Goal: Entertainment & Leisure: Consume media (video, audio)

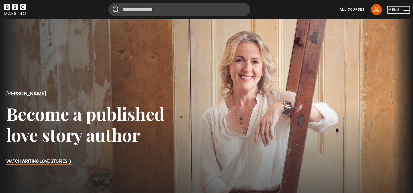
click at [393, 9] on button "Menu" at bounding box center [399, 9] width 20 height 5
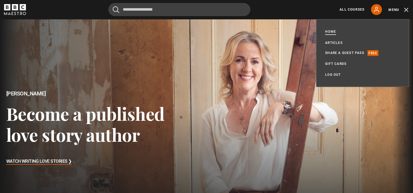
click at [331, 30] on link "Home" at bounding box center [330, 32] width 11 height 6
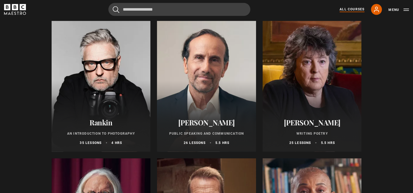
scroll to position [1160, 0]
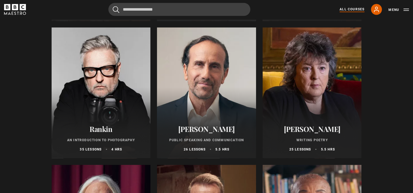
click at [315, 72] on div at bounding box center [312, 93] width 99 height 131
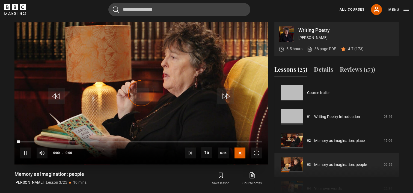
scroll to position [48, 0]
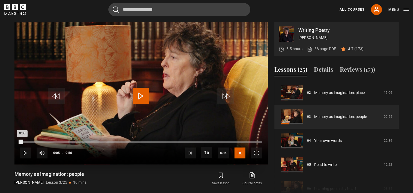
click at [22, 141] on div "Loaded : 0.00% 0:05 0:05" at bounding box center [141, 142] width 242 height 2
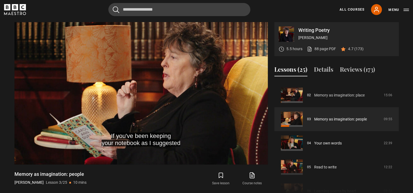
scroll to position [42, 0]
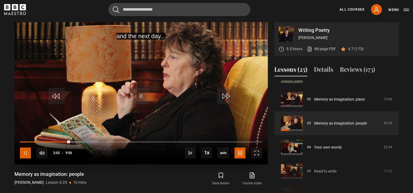
click at [22, 154] on span "Video Player" at bounding box center [25, 153] width 11 height 11
click at [25, 152] on span "Video Player" at bounding box center [25, 153] width 11 height 11
click at [25, 154] on span "Video Player" at bounding box center [25, 153] width 11 height 11
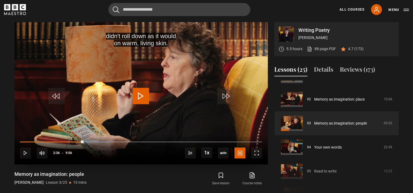
click at [142, 93] on span "Video Player" at bounding box center [141, 96] width 16 height 16
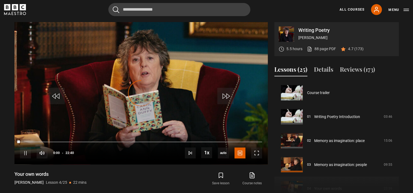
scroll to position [72, 0]
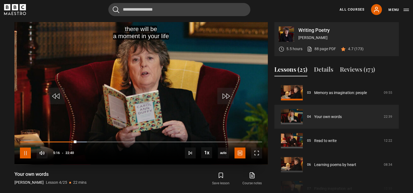
click at [23, 152] on span "Video Player" at bounding box center [25, 153] width 11 height 11
click at [144, 97] on span "Video Player" at bounding box center [141, 96] width 16 height 16
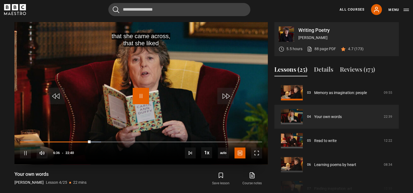
click at [143, 96] on span "Video Player" at bounding box center [141, 96] width 16 height 16
click at [138, 102] on span "Video Player" at bounding box center [141, 96] width 16 height 16
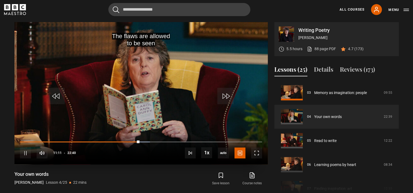
click at [116, 141] on div "10s Skip Back 10 seconds Pause 10s Skip Forward 10 seconds Loaded : 53.68% 13:0…" at bounding box center [140, 150] width 253 height 30
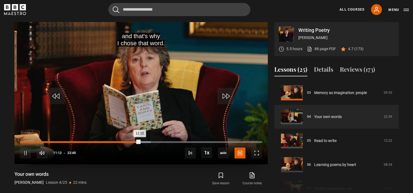
click at [113, 141] on div "Loaded : 54.04% 08:40 11:12" at bounding box center [141, 142] width 242 height 2
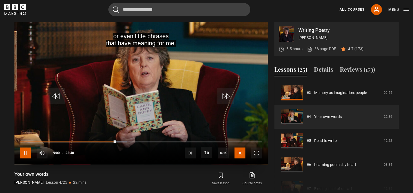
click at [27, 153] on span "Video Player" at bounding box center [25, 153] width 11 height 11
